Goal: Manage account settings

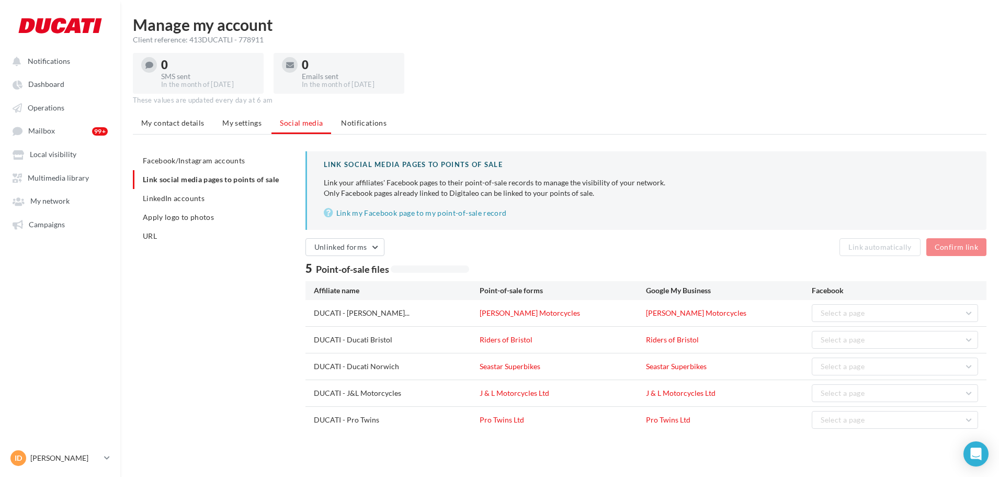
scroll to position [17, 0]
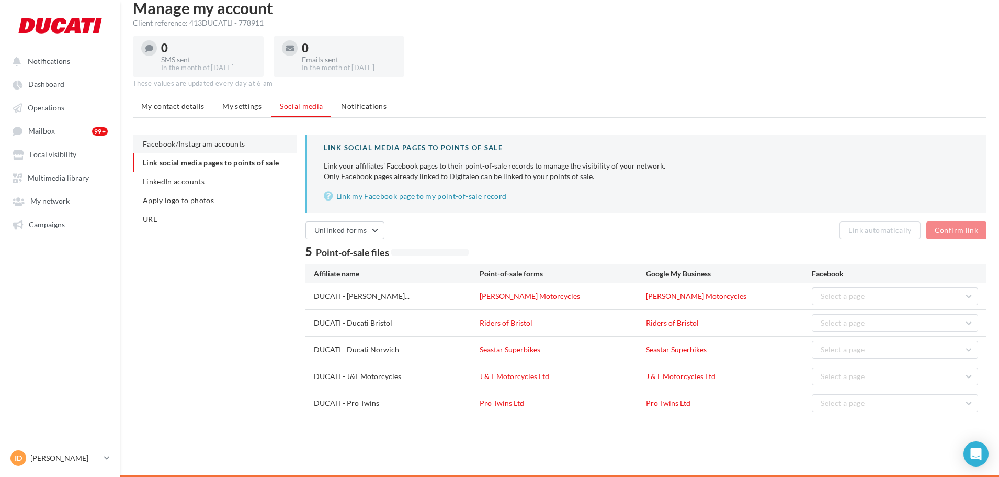
click at [212, 141] on span "Facebook/Instagram accounts" at bounding box center [194, 143] width 102 height 9
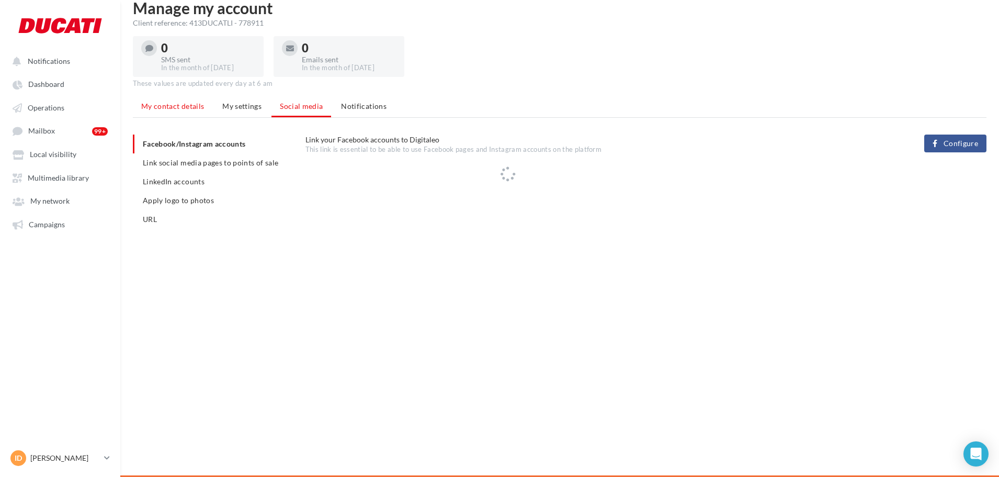
click at [153, 105] on span "My contact details" at bounding box center [172, 105] width 63 height 9
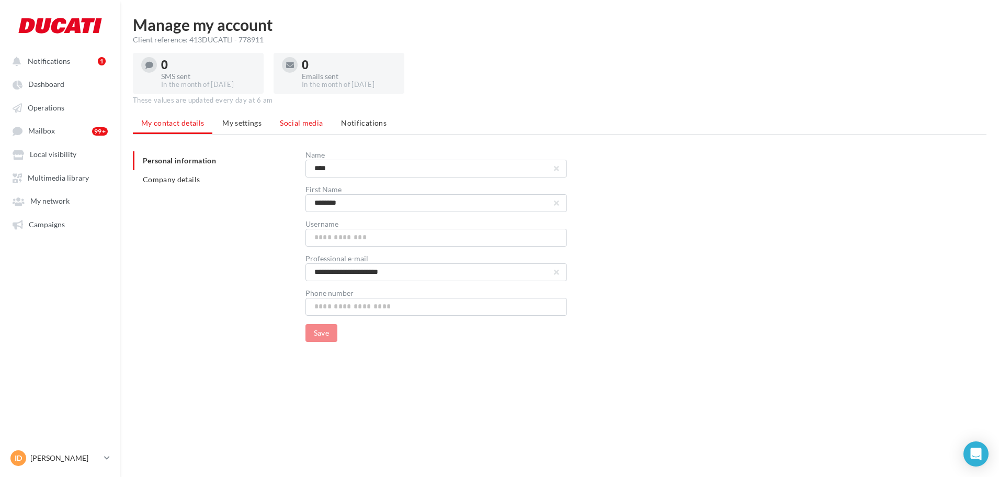
click at [280, 120] on span "Social media" at bounding box center [301, 122] width 43 height 9
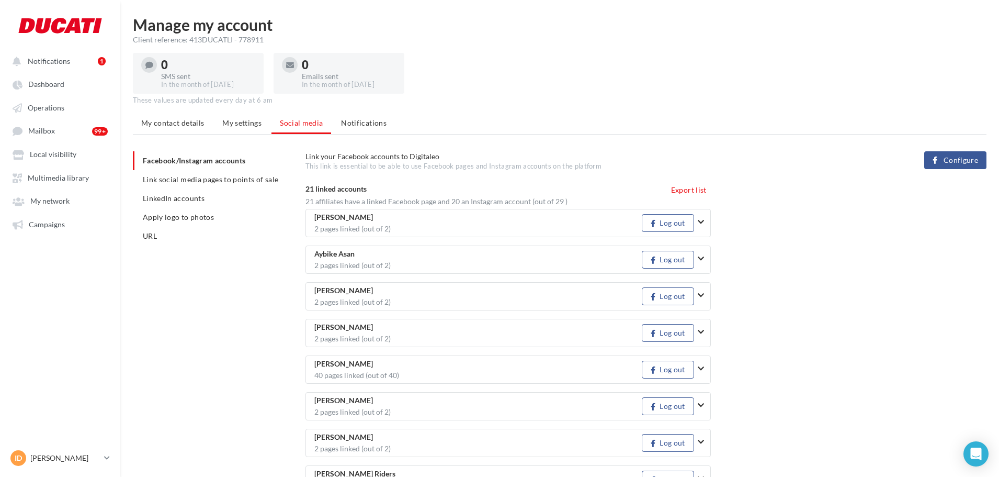
click at [175, 119] on span "My contact details" at bounding box center [172, 122] width 63 height 9
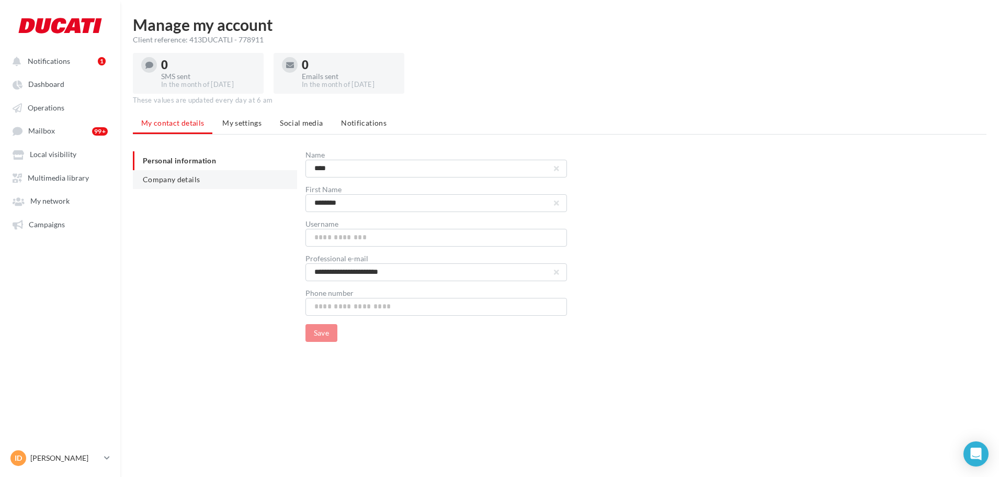
click at [177, 180] on span "Company details" at bounding box center [171, 179] width 57 height 9
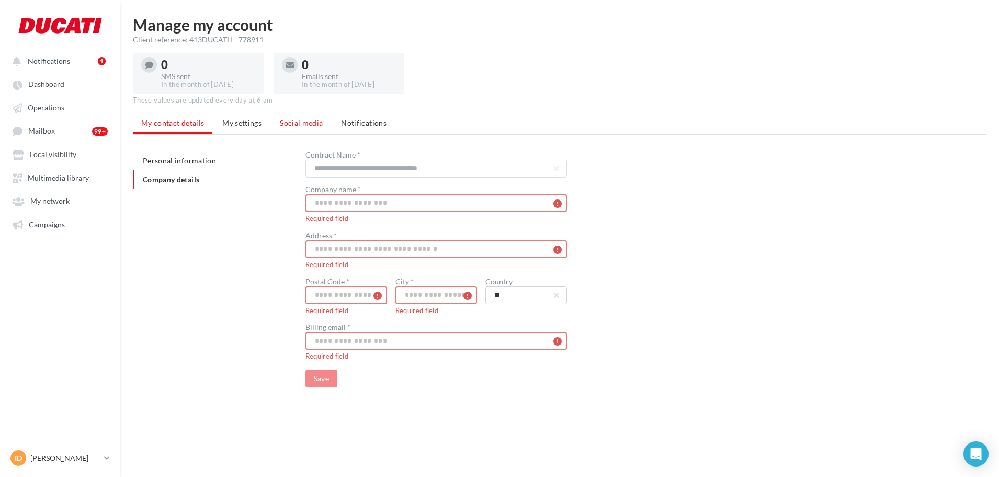
click at [312, 126] on span "Social media" at bounding box center [301, 122] width 43 height 9
